Goal: Task Accomplishment & Management: Complete application form

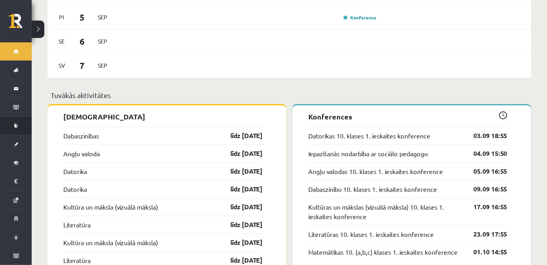
scroll to position [576, 0]
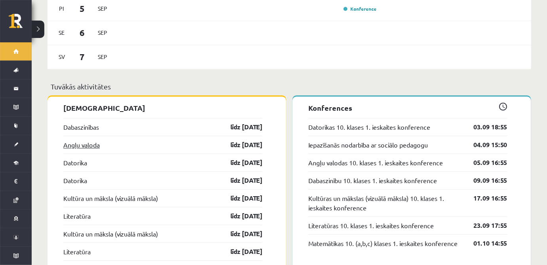
click at [98, 140] on link "Angļu valoda" at bounding box center [81, 145] width 36 height 10
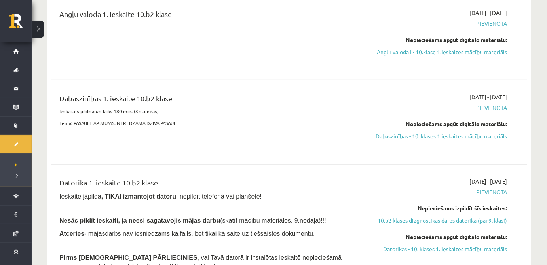
scroll to position [96, 0]
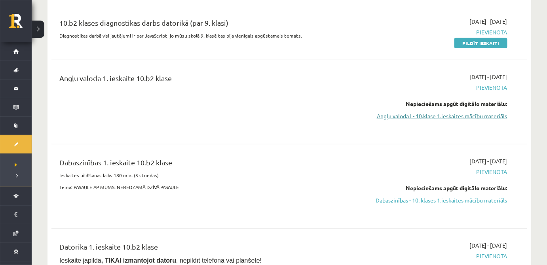
click at [460, 119] on link "Angļu valoda I - 10.klase 1.ieskaites mācību materiāls" at bounding box center [436, 116] width 141 height 8
click at [300, 39] on div "10.b2 klases diagnostikas darbs datorikā (par 9. klasi) Diagnostikas darbā visi…" at bounding box center [206, 32] width 307 height 30
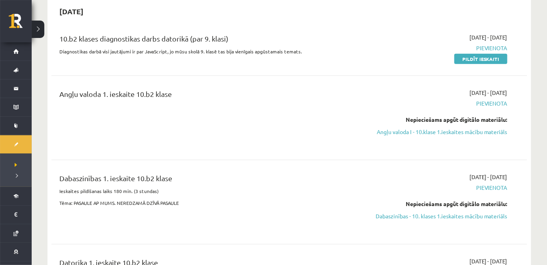
scroll to position [72, 0]
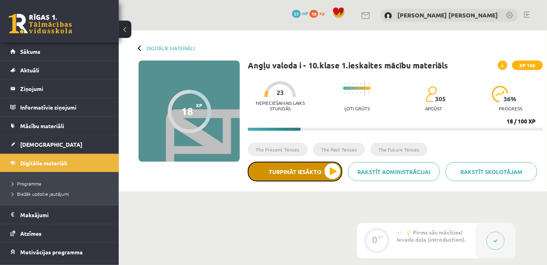
click at [303, 167] on button "Turpināt iesākto" at bounding box center [295, 172] width 95 height 20
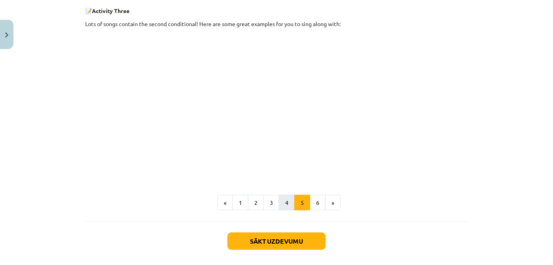
scroll to position [432, 0]
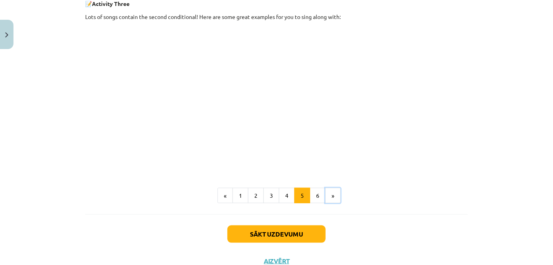
click at [327, 196] on button "»" at bounding box center [332, 196] width 15 height 16
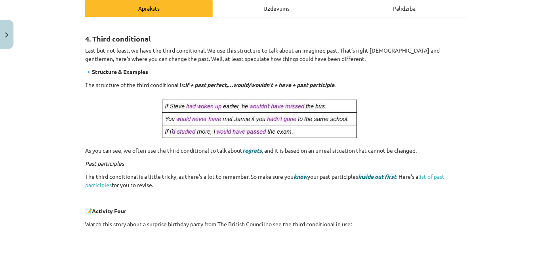
scroll to position [118, 0]
drag, startPoint x: 287, startPoint y: 13, endPoint x: 295, endPoint y: 12, distance: 8.0
click at [295, 12] on div "Uzdevums" at bounding box center [277, 8] width 128 height 18
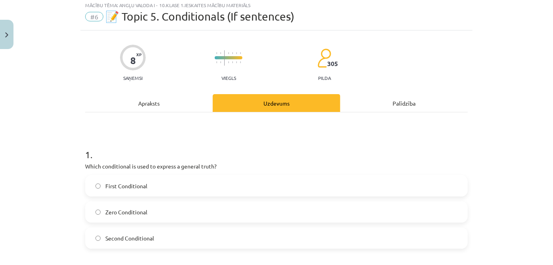
scroll to position [20, 0]
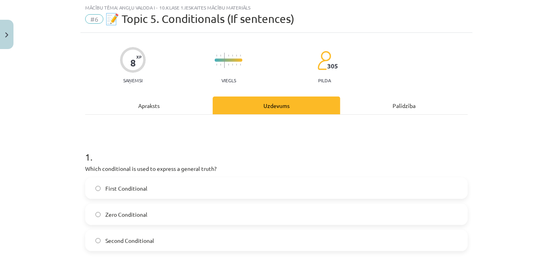
click at [136, 179] on label "First Conditional" at bounding box center [276, 189] width 381 height 20
click at [189, 99] on div "Apraksts" at bounding box center [149, 106] width 128 height 18
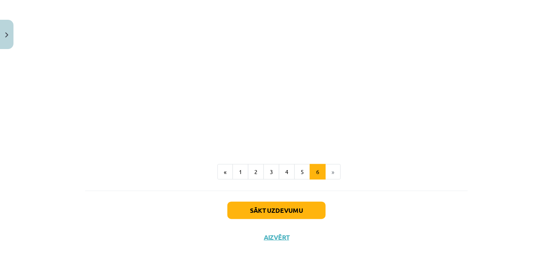
scroll to position [354, 0]
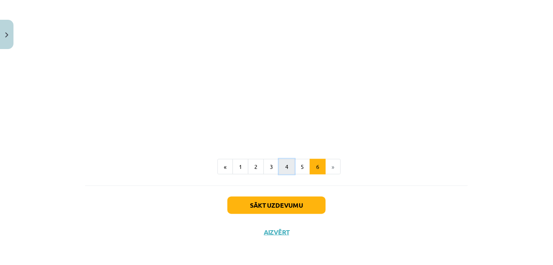
click at [279, 166] on button "4" at bounding box center [287, 167] width 16 height 16
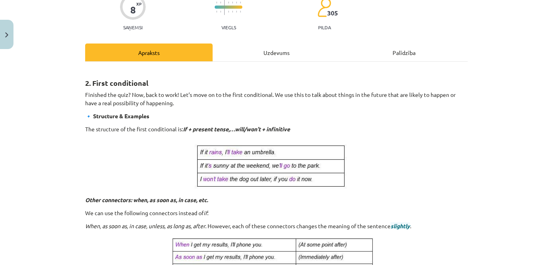
scroll to position [70, 0]
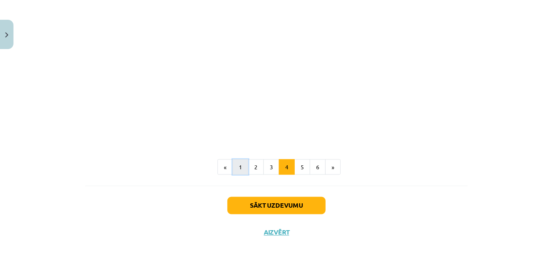
click at [244, 165] on button "1" at bounding box center [241, 168] width 16 height 16
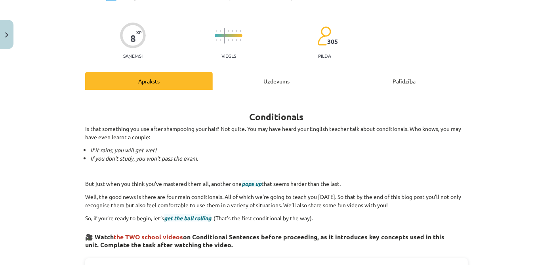
scroll to position [0, 0]
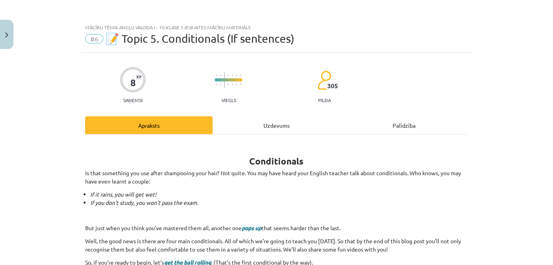
click at [267, 126] on div "Uzdevums" at bounding box center [277, 125] width 128 height 18
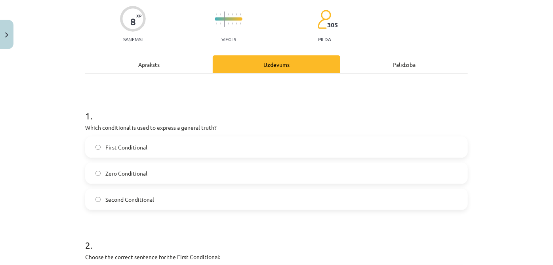
scroll to position [68, 0]
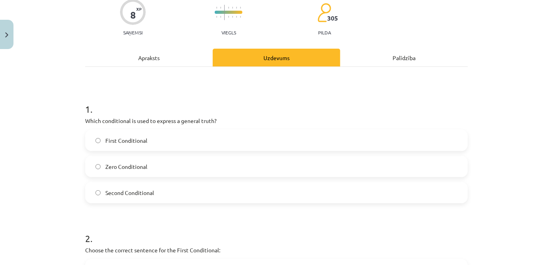
click at [194, 168] on label "Zero Conditional" at bounding box center [276, 167] width 381 height 20
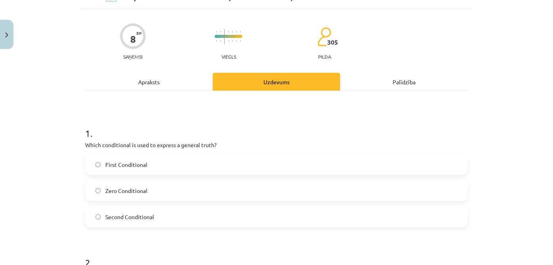
click at [176, 88] on div "Apraksts" at bounding box center [149, 82] width 128 height 18
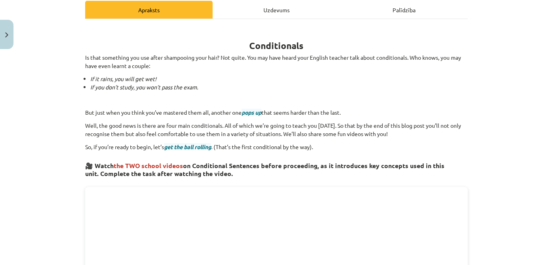
scroll to position [0, 0]
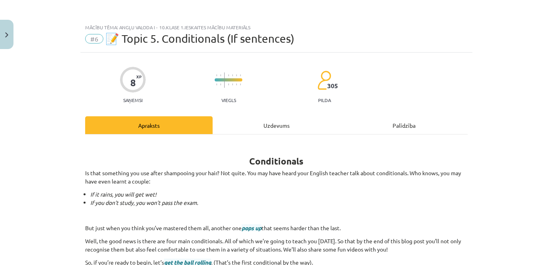
click at [270, 125] on div "Uzdevums" at bounding box center [277, 125] width 128 height 18
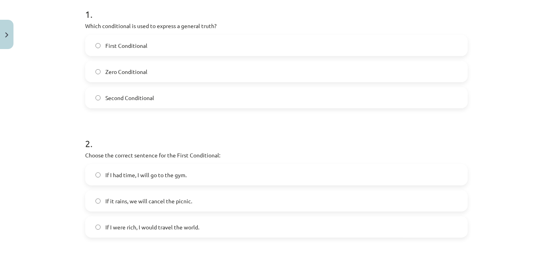
scroll to position [164, 0]
click at [203, 200] on label "If it rains, we will cancel the picnic." at bounding box center [276, 201] width 381 height 20
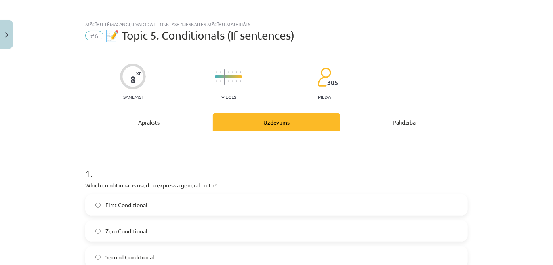
scroll to position [0, 0]
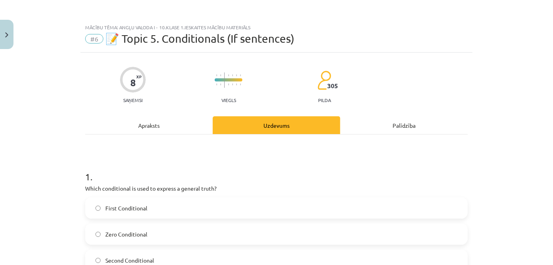
click at [133, 126] on div "Apraksts" at bounding box center [149, 125] width 128 height 18
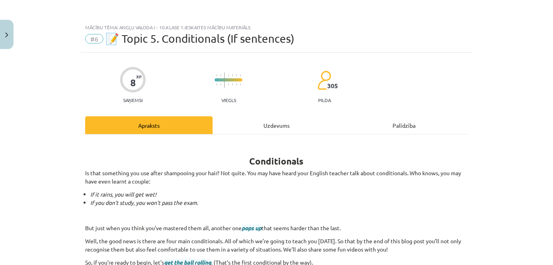
click at [290, 128] on div "Uzdevums" at bounding box center [277, 125] width 128 height 18
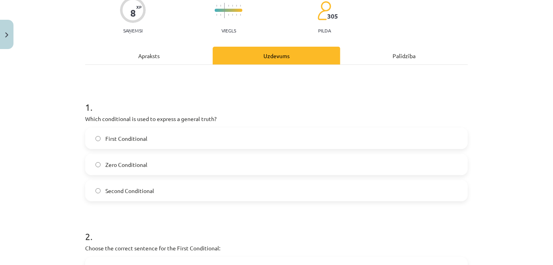
scroll to position [20, 0]
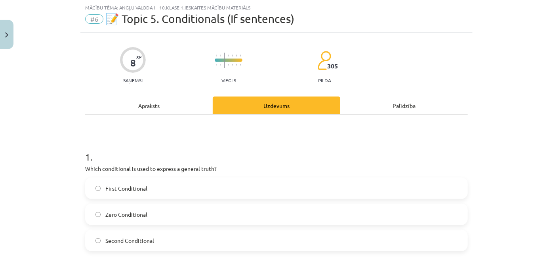
click at [159, 105] on div "Apraksts" at bounding box center [149, 106] width 128 height 18
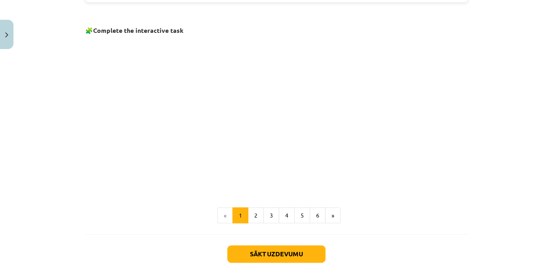
scroll to position [563, 0]
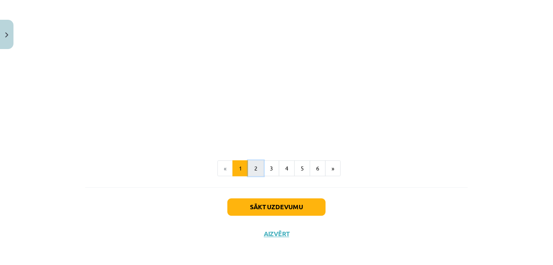
click at [252, 163] on button "2" at bounding box center [256, 169] width 16 height 16
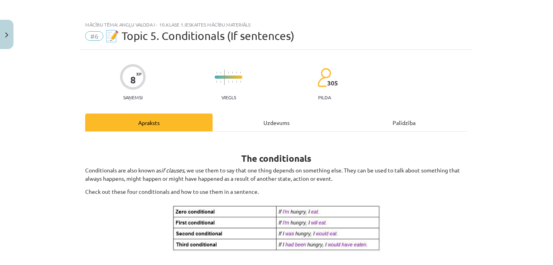
scroll to position [0, 0]
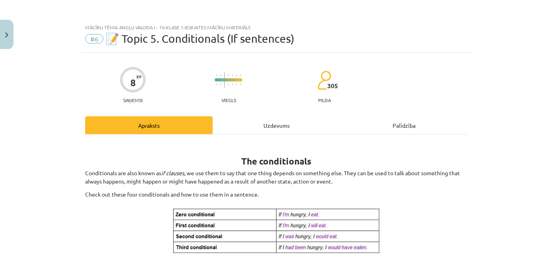
click at [263, 124] on div "Uzdevums" at bounding box center [277, 125] width 128 height 18
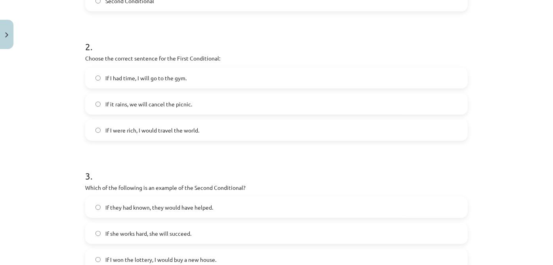
scroll to position [308, 0]
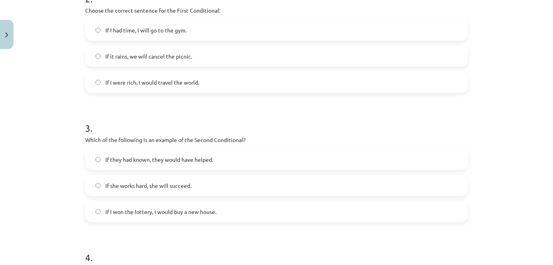
click at [168, 214] on span "If I won the lottery, I would buy a new house." at bounding box center [160, 212] width 111 height 8
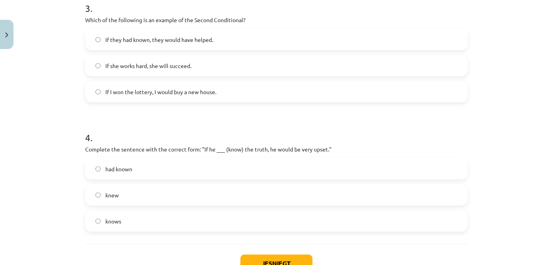
scroll to position [428, 0]
click at [206, 194] on label "knew" at bounding box center [276, 195] width 381 height 20
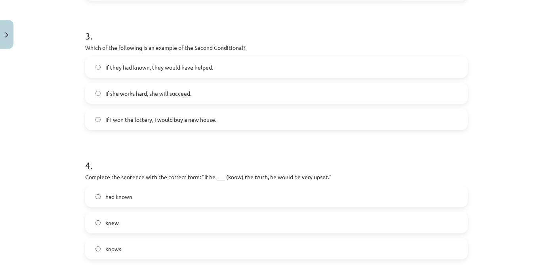
scroll to position [476, 0]
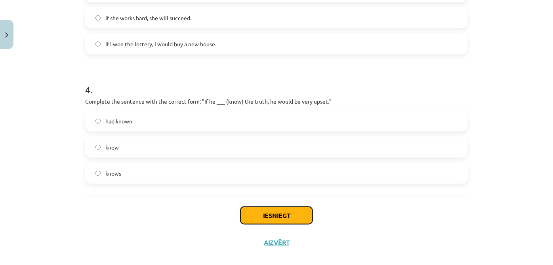
click at [270, 212] on button "Iesniegt" at bounding box center [276, 215] width 72 height 17
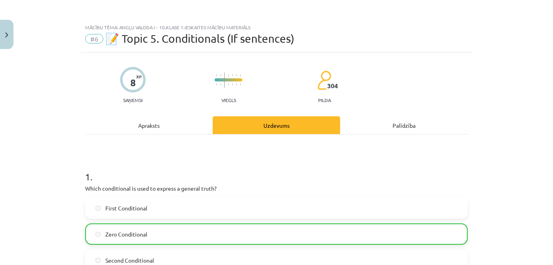
scroll to position [0, 0]
click at [154, 120] on div "Apraksts" at bounding box center [149, 125] width 128 height 18
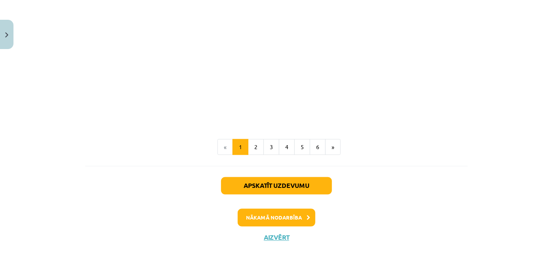
scroll to position [588, 0]
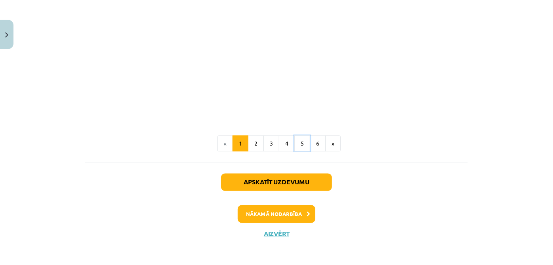
drag, startPoint x: 298, startPoint y: 142, endPoint x: 290, endPoint y: 154, distance: 14.3
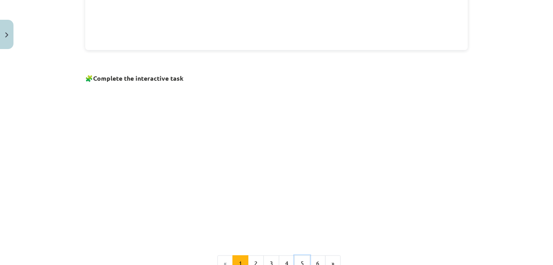
scroll to position [540, 0]
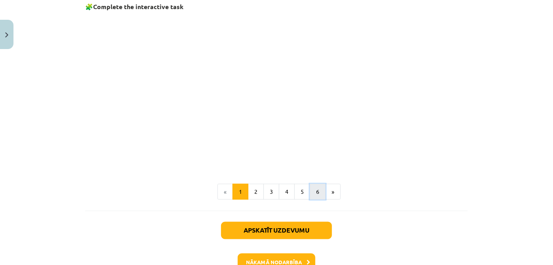
click at [317, 192] on button "6" at bounding box center [318, 192] width 16 height 16
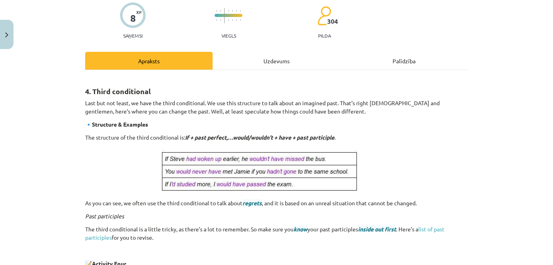
scroll to position [0, 0]
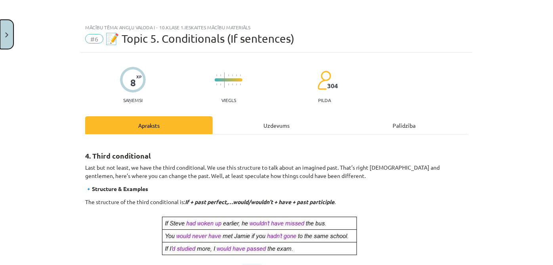
click at [6, 21] on button "Close" at bounding box center [6, 34] width 13 height 29
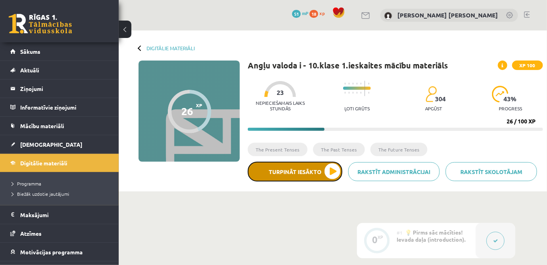
click at [283, 174] on button "Turpināt iesākto" at bounding box center [295, 172] width 95 height 20
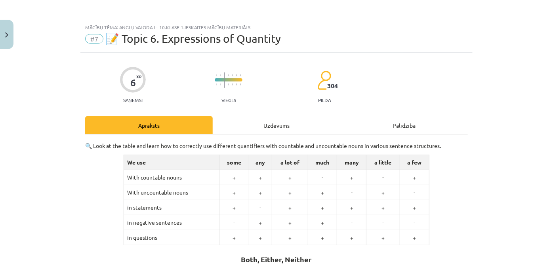
click at [233, 122] on div "Uzdevums" at bounding box center [277, 125] width 128 height 18
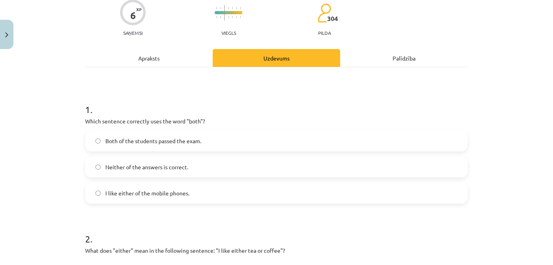
scroll to position [68, 0]
click at [153, 142] on span "Both of the students passed the exam." at bounding box center [153, 141] width 96 height 8
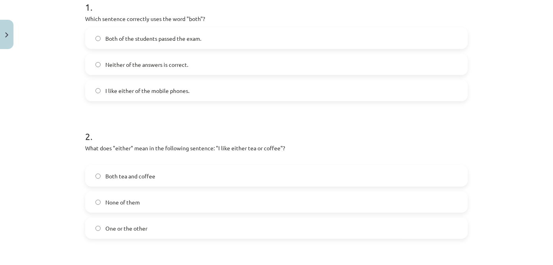
scroll to position [188, 0]
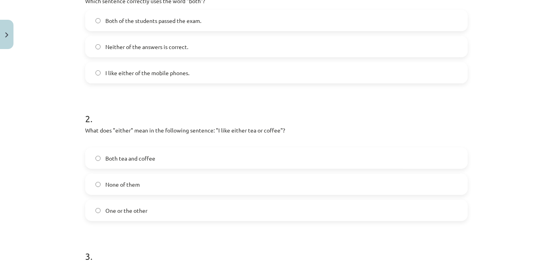
click at [177, 212] on label "One or the other" at bounding box center [276, 211] width 381 height 20
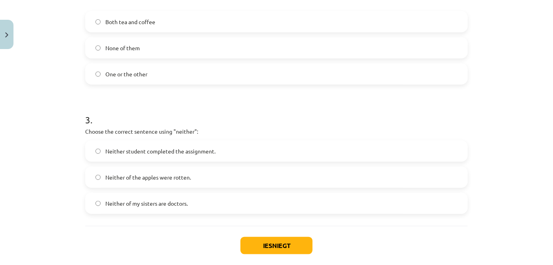
scroll to position [332, 0]
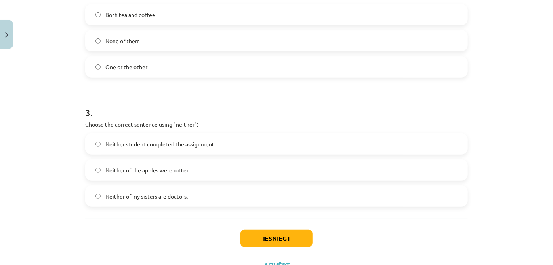
click at [222, 170] on label "Neither of the apples were rotten." at bounding box center [276, 170] width 381 height 20
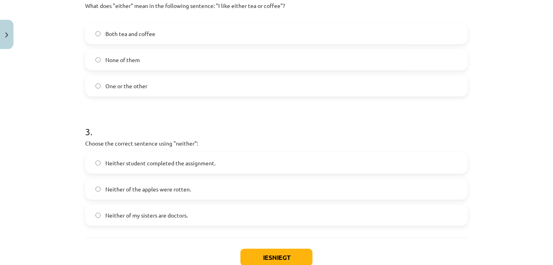
scroll to position [364, 0]
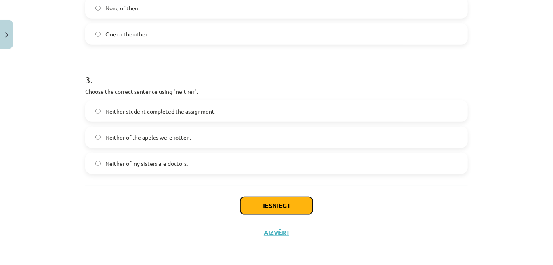
click at [284, 203] on button "Iesniegt" at bounding box center [276, 205] width 72 height 17
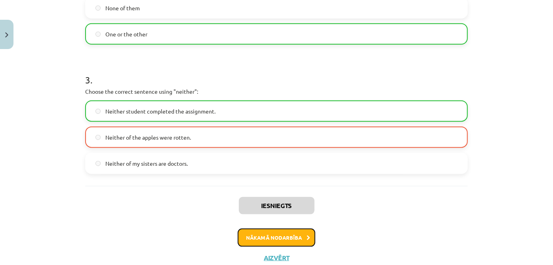
click at [284, 235] on button "Nākamā nodarbība" at bounding box center [277, 238] width 78 height 18
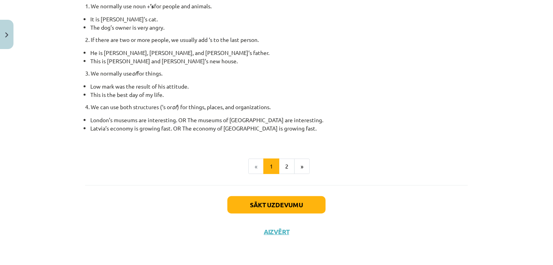
scroll to position [20, 0]
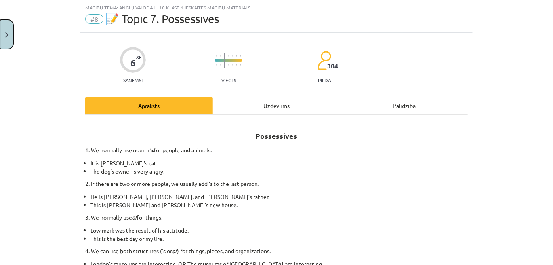
click at [3, 39] on button "Close" at bounding box center [6, 34] width 13 height 29
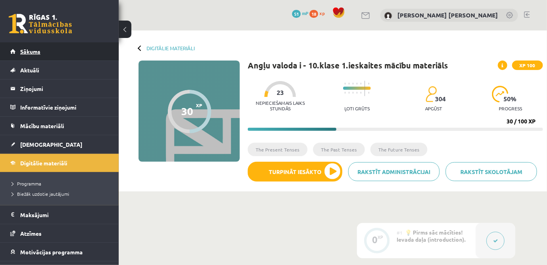
click at [37, 53] on span "Sākums" at bounding box center [30, 51] width 20 height 7
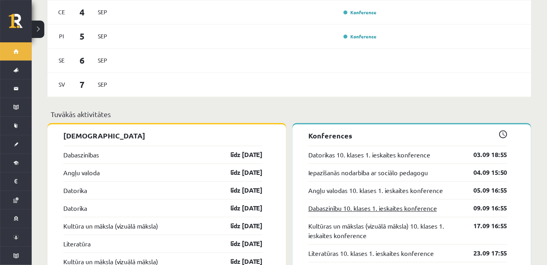
scroll to position [576, 0]
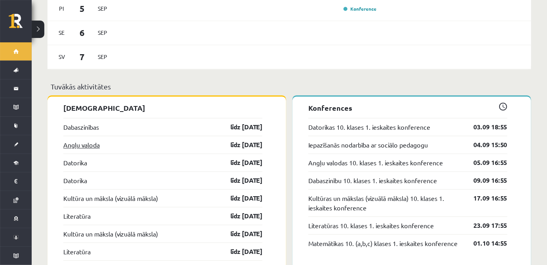
click at [96, 140] on link "Angļu valoda" at bounding box center [81, 145] width 36 height 10
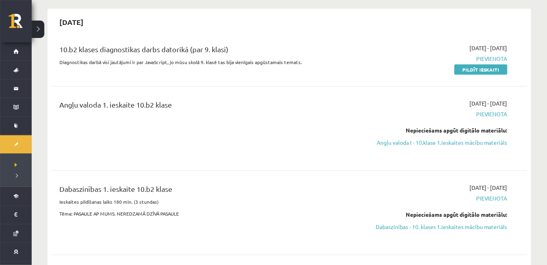
scroll to position [120, 0]
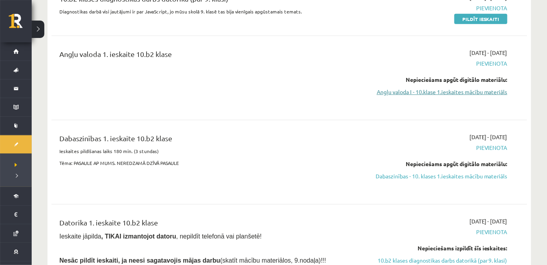
click at [446, 95] on link "Angļu valoda I - 10.klase 1.ieskaites mācību materiāls" at bounding box center [436, 92] width 141 height 8
